Goal: Information Seeking & Learning: Learn about a topic

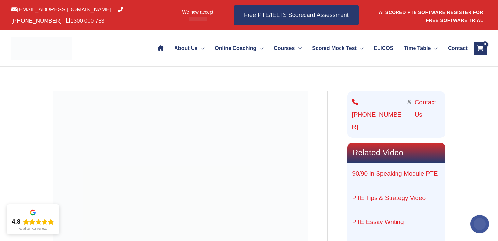
scroll to position [94, 0]
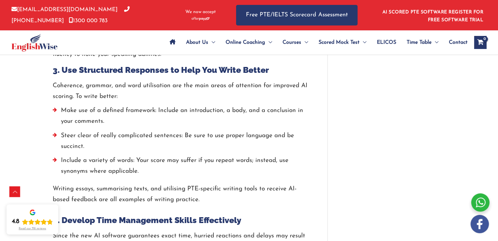
scroll to position [760, 0]
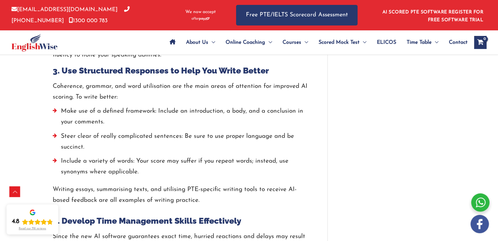
click at [73, 146] on li "Steer clear of really complicated sentences: Be sure to use proper language and…" at bounding box center [180, 143] width 255 height 25
click at [216, 146] on li "Steer clear of really complicated sentences: Be sure to use proper language and…" at bounding box center [180, 143] width 255 height 25
drag, startPoint x: 138, startPoint y: 158, endPoint x: 208, endPoint y: 163, distance: 70.2
click at [208, 163] on li "Include a variety of words: Your score may suffer if you repeat words; instead,…" at bounding box center [180, 168] width 255 height 25
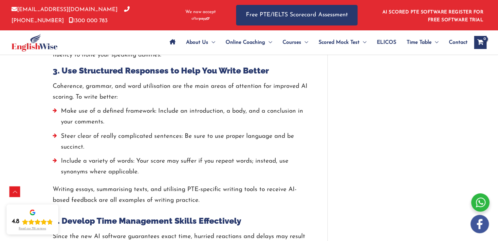
click at [205, 168] on li "Include a variety of words: Your score may suffer if you repeat words; instead,…" at bounding box center [180, 168] width 255 height 25
click at [164, 177] on li "Include a variety of words: Your score may suffer if you repeat words; instead,…" at bounding box center [180, 168] width 255 height 25
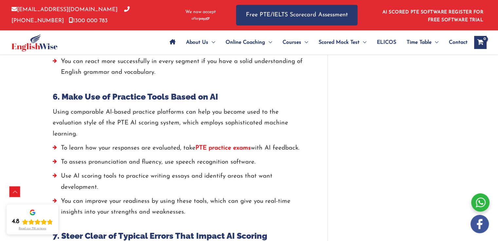
scroll to position [1165, 0]
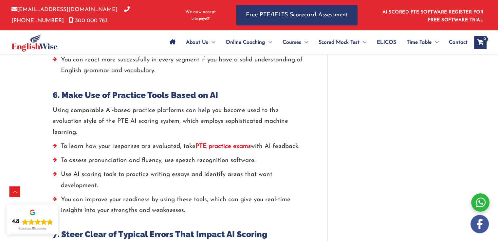
drag, startPoint x: 352, startPoint y: 164, endPoint x: 364, endPoint y: 162, distance: 12.0
drag, startPoint x: 364, startPoint y: 162, endPoint x: 198, endPoint y: 147, distance: 166.9
click at [198, 147] on strong "PTE practice exams" at bounding box center [222, 146] width 55 height 6
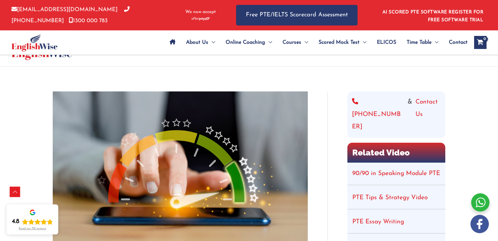
scroll to position [1165, 0]
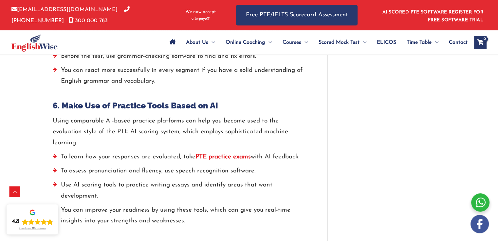
click at [294, 126] on p "Using comparable AI-based practice platforms can help you become used to the ev…" at bounding box center [180, 131] width 255 height 33
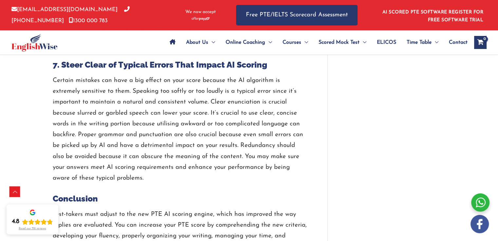
scroll to position [1336, 0]
